Goal: Information Seeking & Learning: Learn about a topic

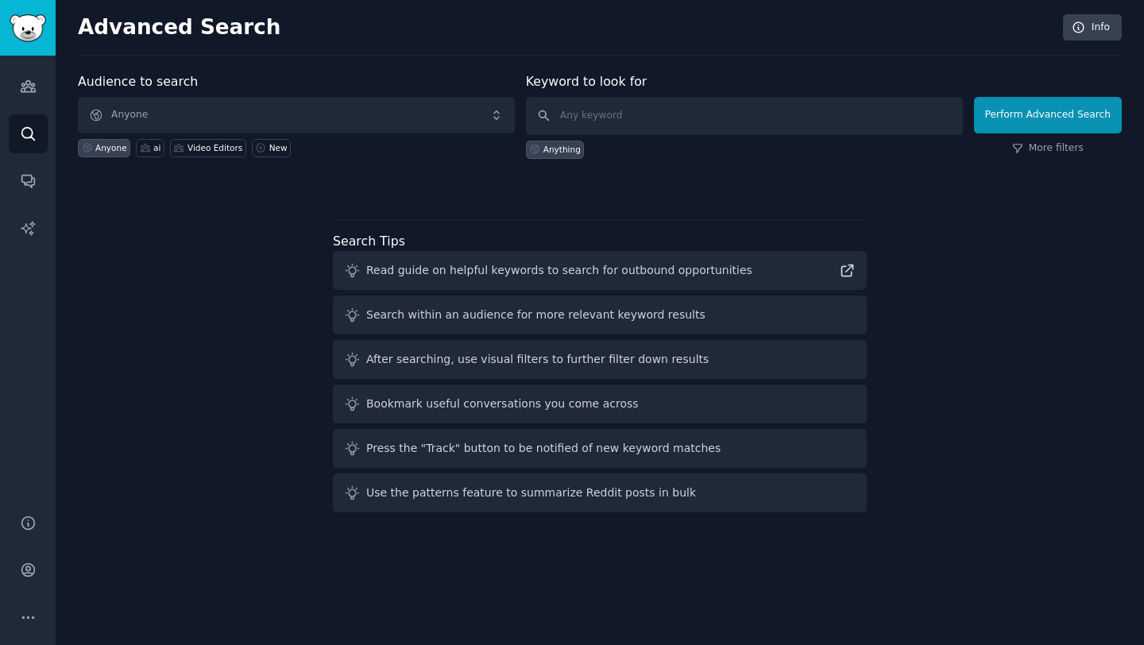
click at [84, 224] on div "Audience to search Anyone Anyone ai Video Editors New Keyword to look for Anyth…" at bounding box center [600, 295] width 1044 height 447
click at [28, 26] on img "Sidebar" at bounding box center [28, 28] width 37 height 28
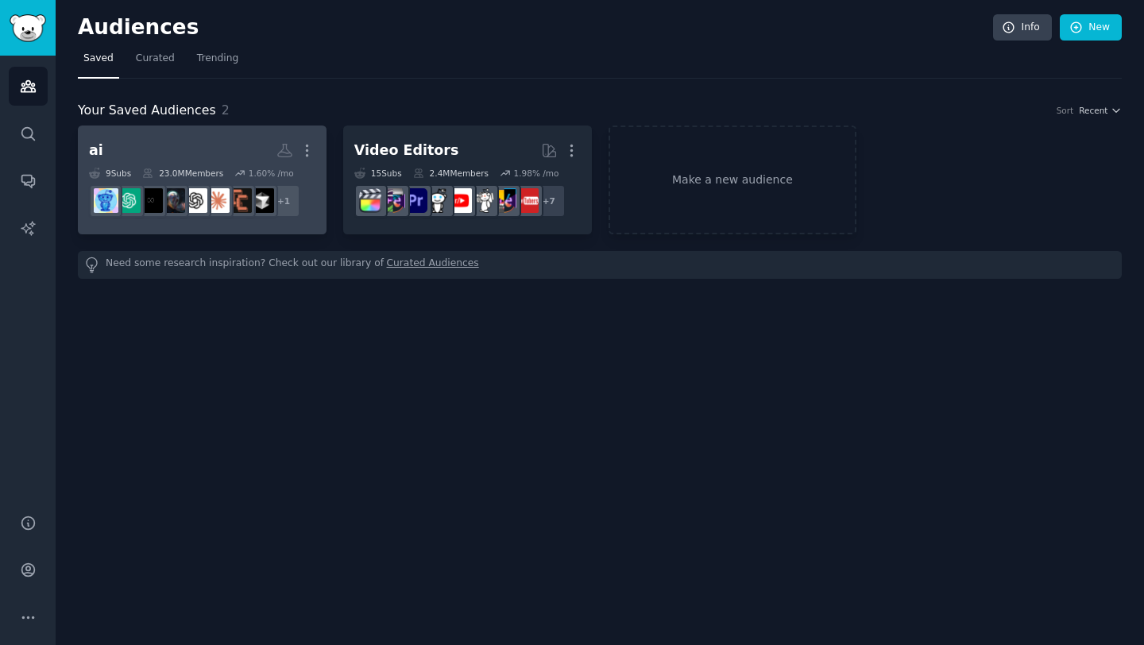
click at [226, 141] on h2 "ai More" at bounding box center [202, 151] width 226 height 28
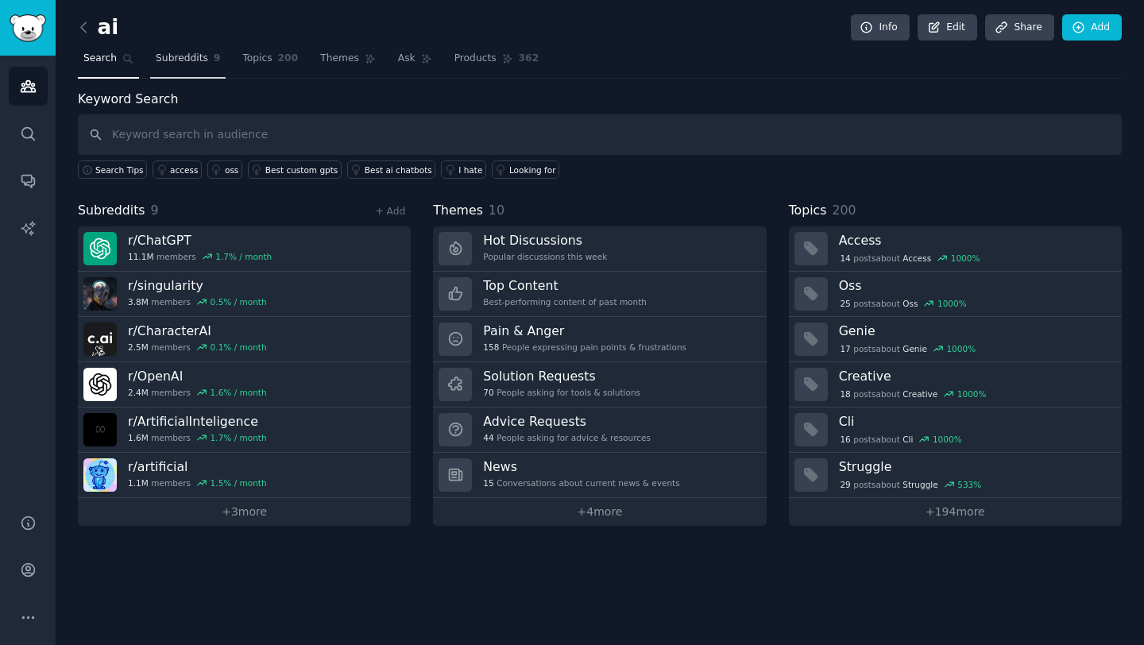
click at [176, 53] on span "Subreddits" at bounding box center [182, 59] width 52 height 14
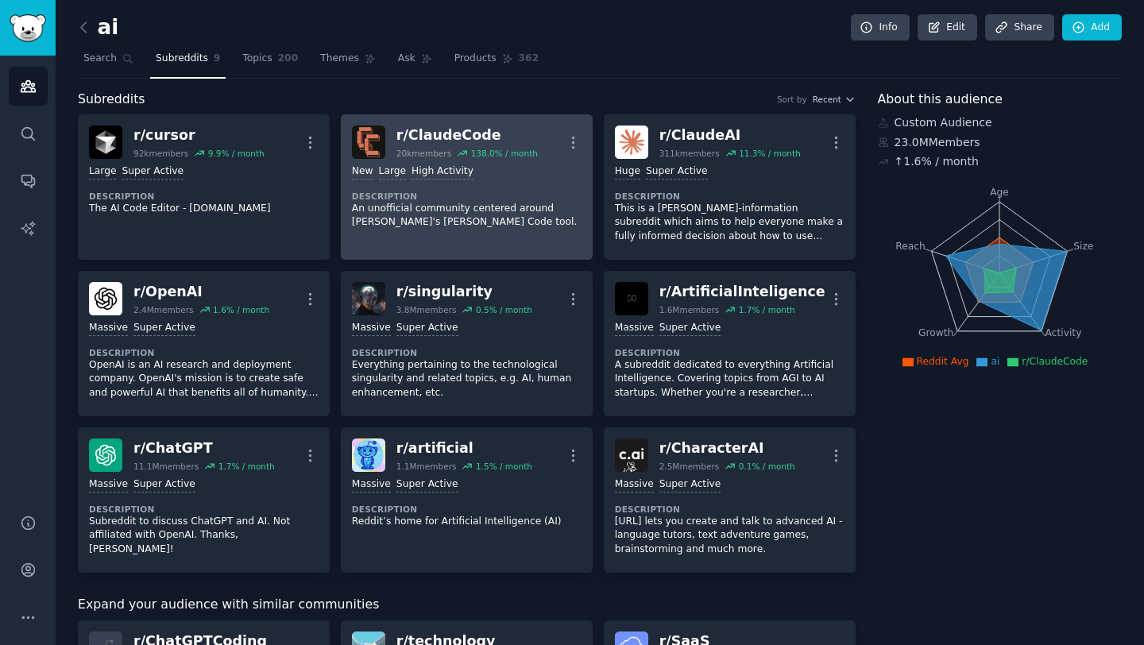
click at [494, 204] on p "An unofficial community centered around [PERSON_NAME]'s [PERSON_NAME] Code tool." at bounding box center [467, 216] width 230 height 28
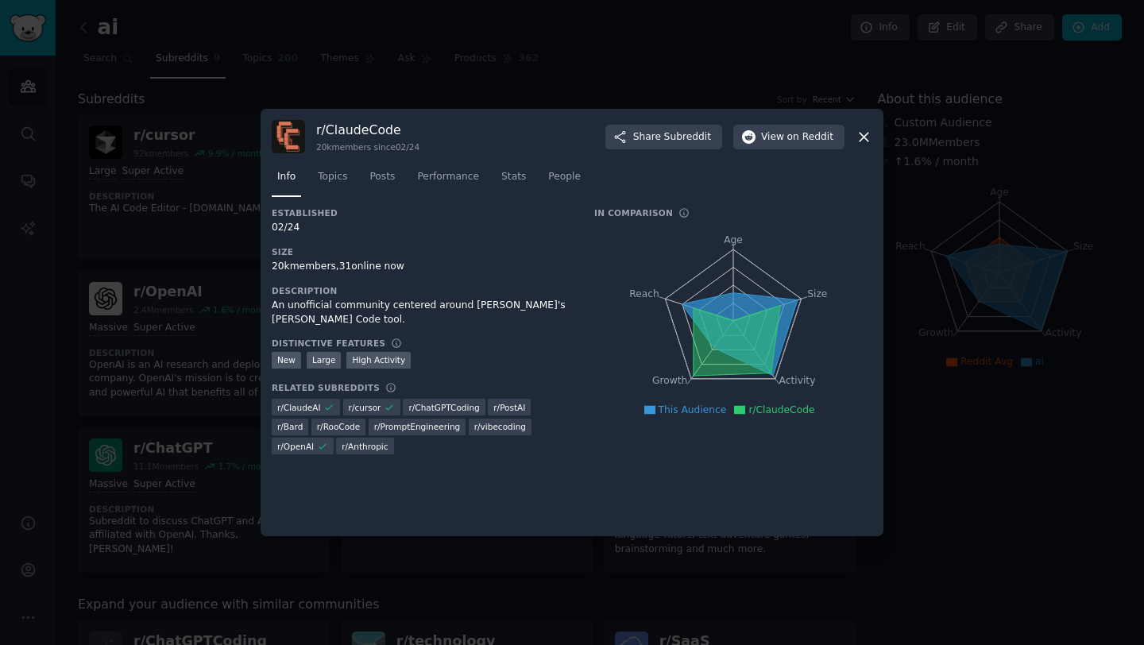
click at [508, 89] on div at bounding box center [572, 322] width 1144 height 645
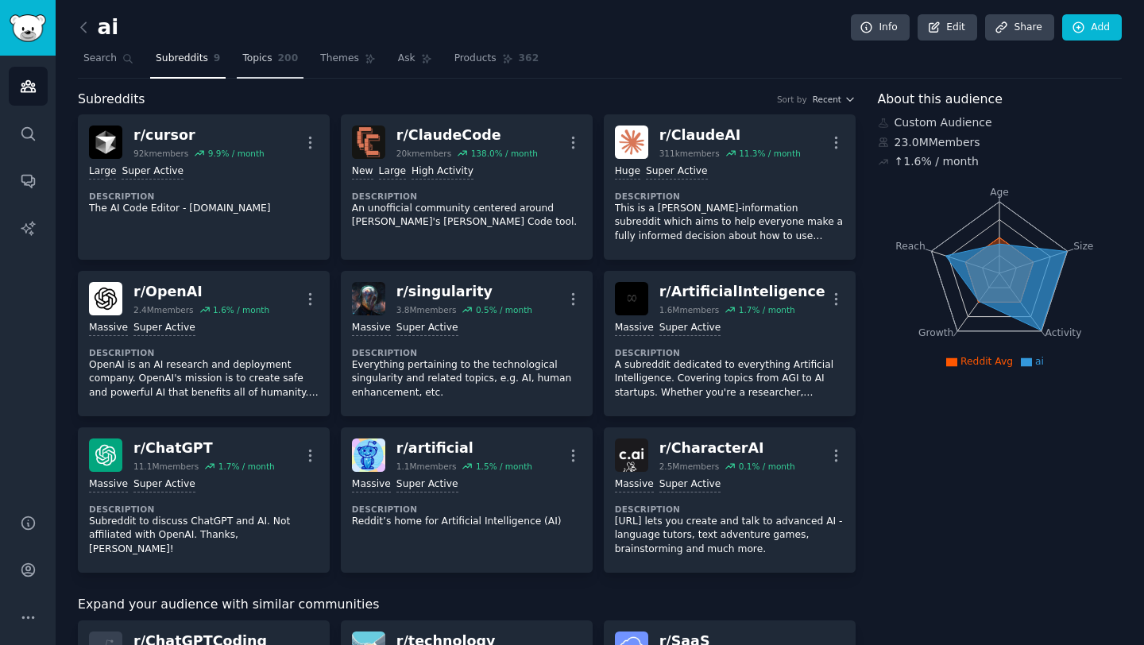
click at [296, 61] on link "Topics 200" at bounding box center [270, 62] width 67 height 33
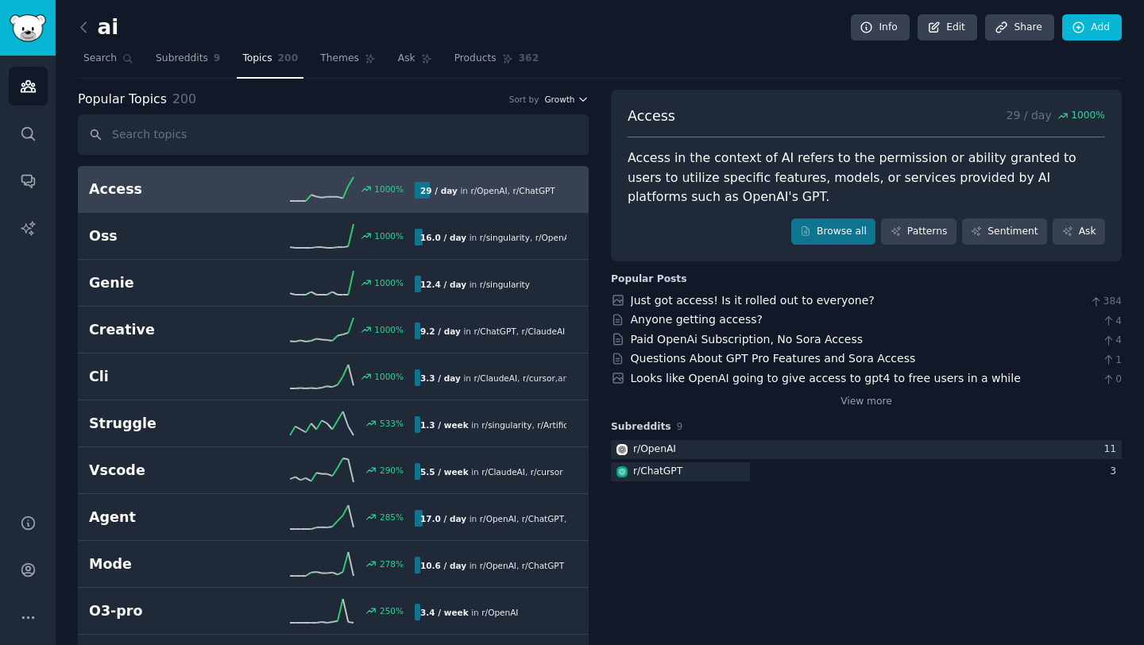
click at [566, 97] on span "Growth" at bounding box center [559, 99] width 30 height 11
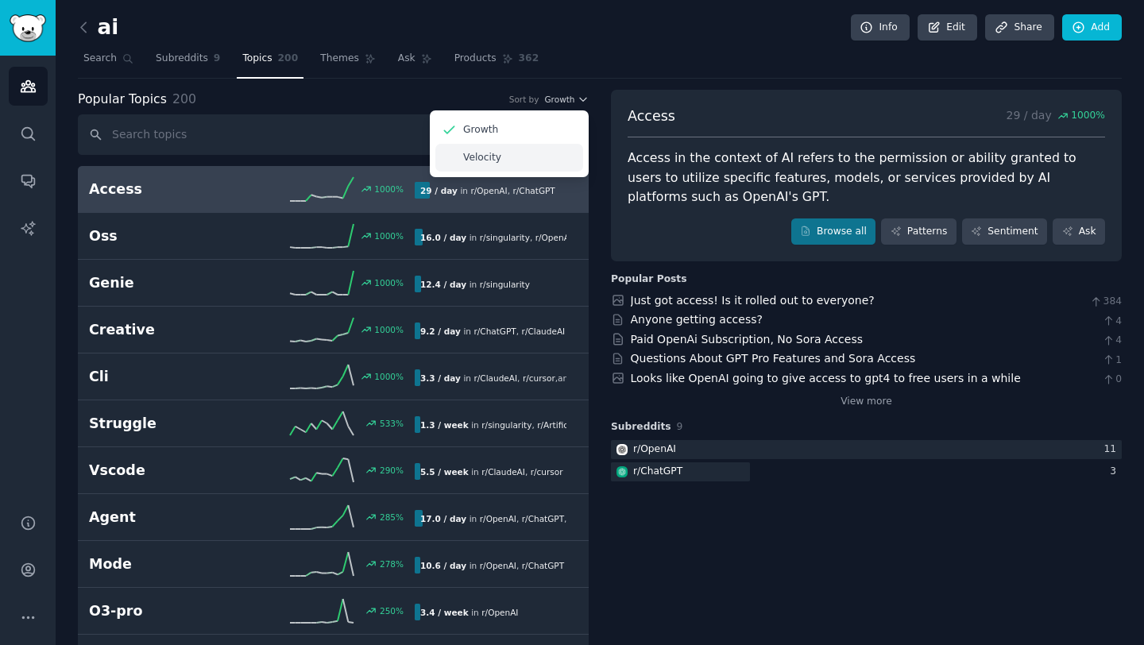
click at [538, 161] on div "Velocity" at bounding box center [509, 158] width 148 height 28
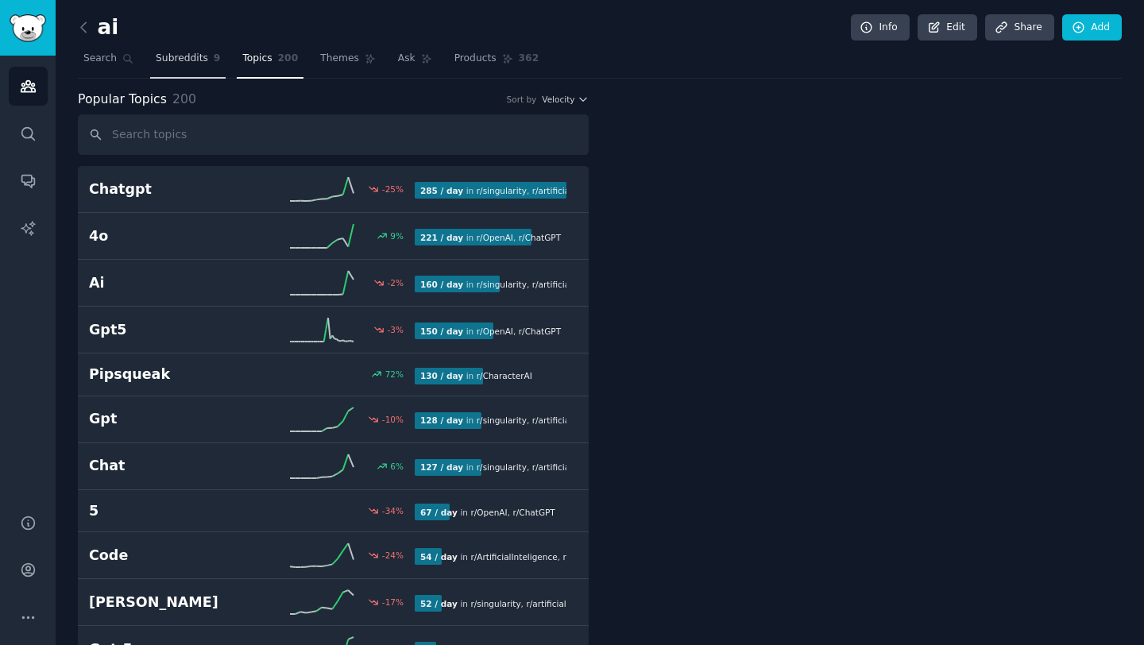
click at [186, 59] on span "Subreddits" at bounding box center [182, 59] width 52 height 14
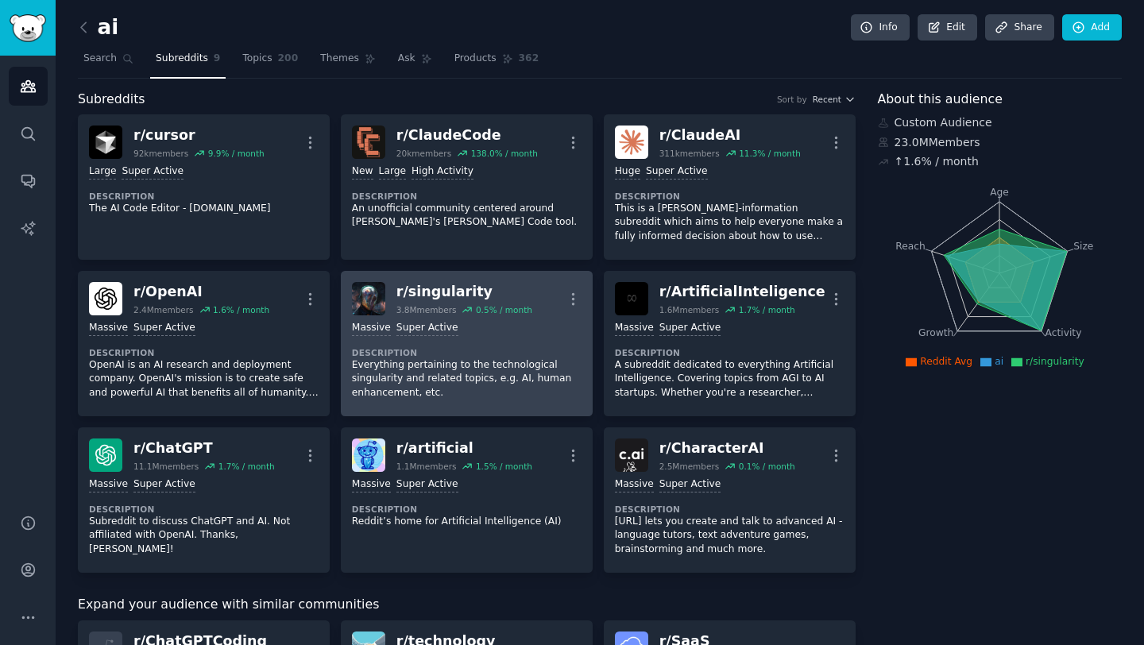
click at [440, 358] on p "Everything pertaining to the technological singularity and related topics, e.g.…" at bounding box center [467, 379] width 230 height 42
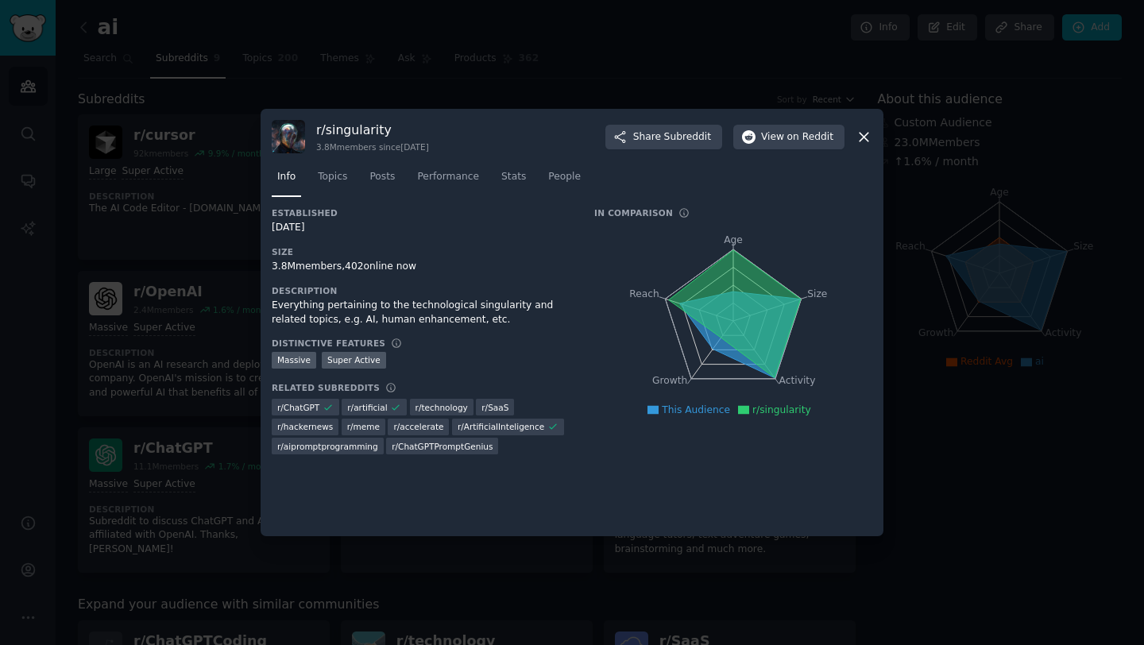
click at [864, 135] on icon at bounding box center [864, 137] width 9 height 9
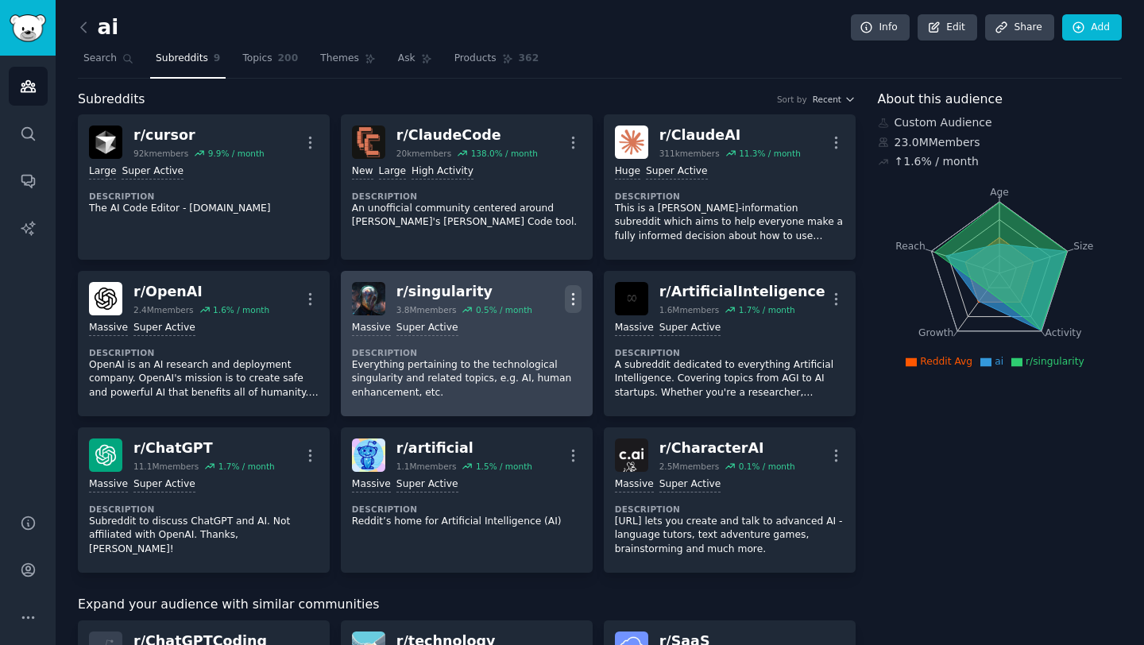
click at [571, 291] on icon "button" at bounding box center [573, 299] width 17 height 17
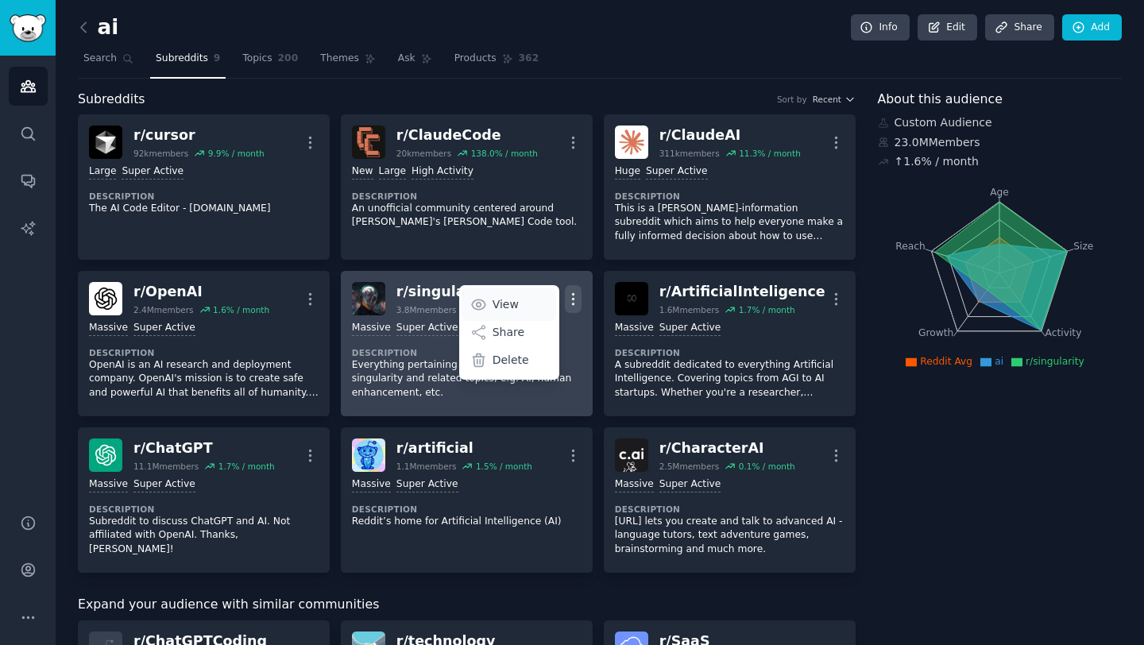
click at [522, 306] on link "View" at bounding box center [509, 304] width 95 height 33
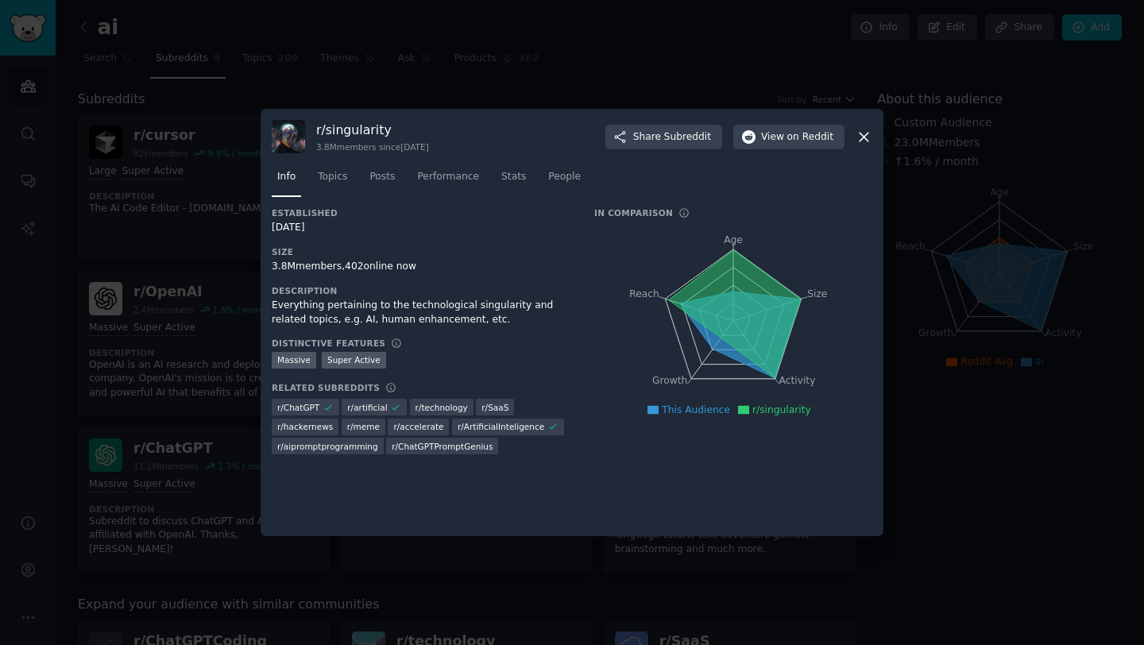
click at [322, 419] on div "r/ hackernews" at bounding box center [305, 427] width 67 height 17
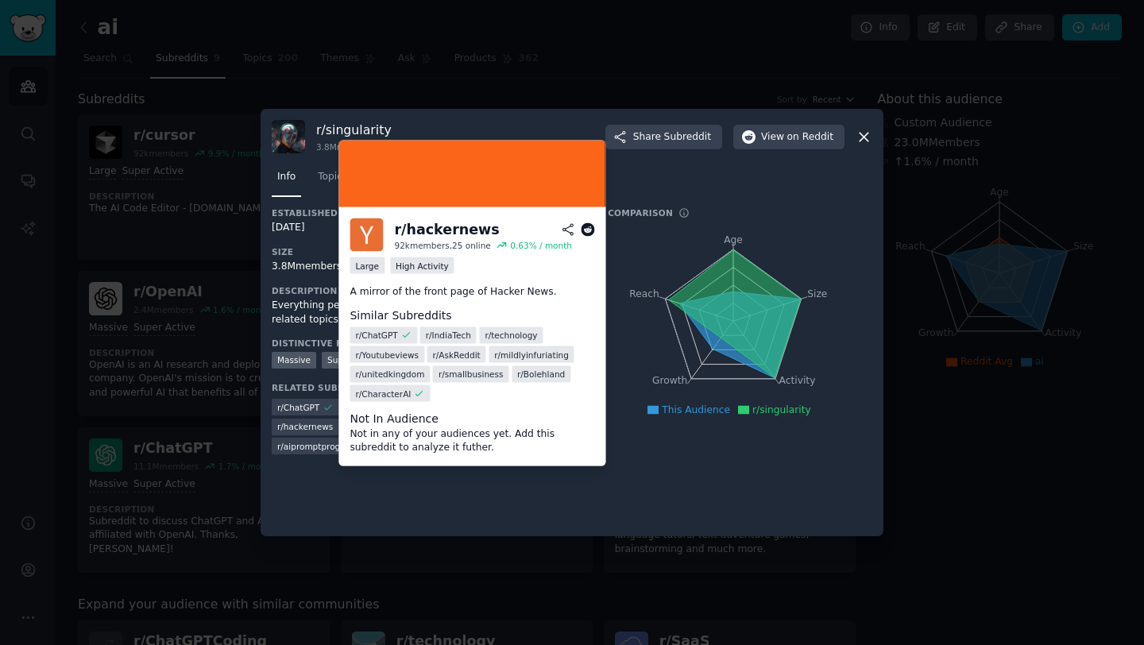
click at [322, 427] on span "r/ hackernews" at bounding box center [305, 426] width 56 height 11
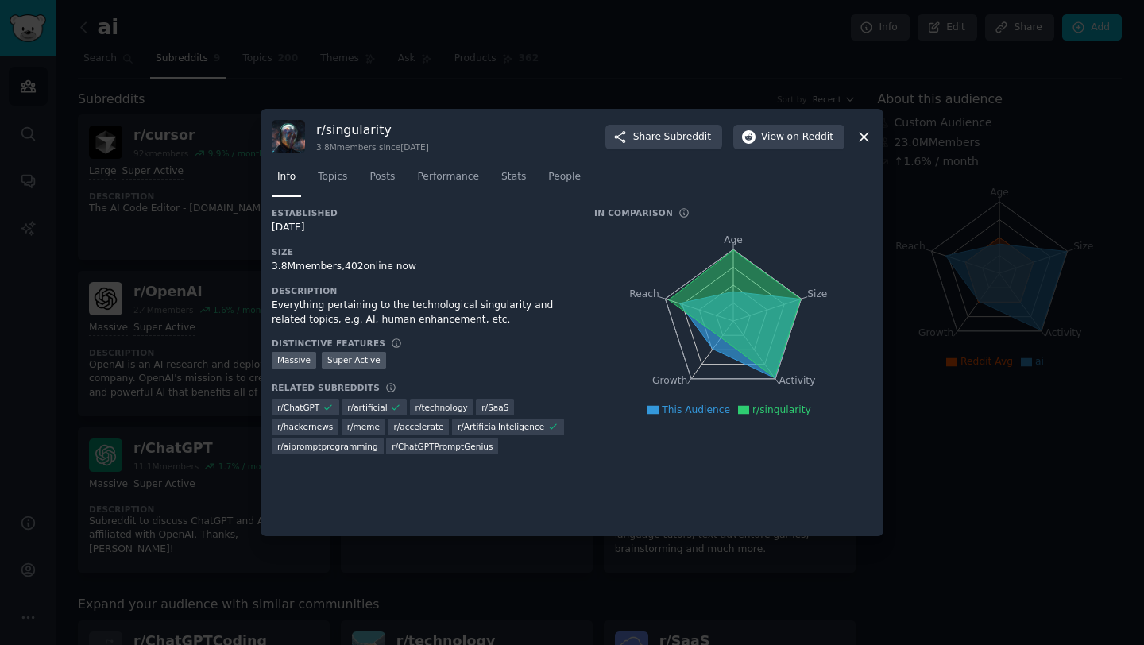
click at [644, 336] on icon "Age Size Activity Growth Reach" at bounding box center [733, 321] width 278 height 200
click at [791, 147] on button "View on Reddit" at bounding box center [788, 137] width 111 height 25
